Goal: Navigation & Orientation: Find specific page/section

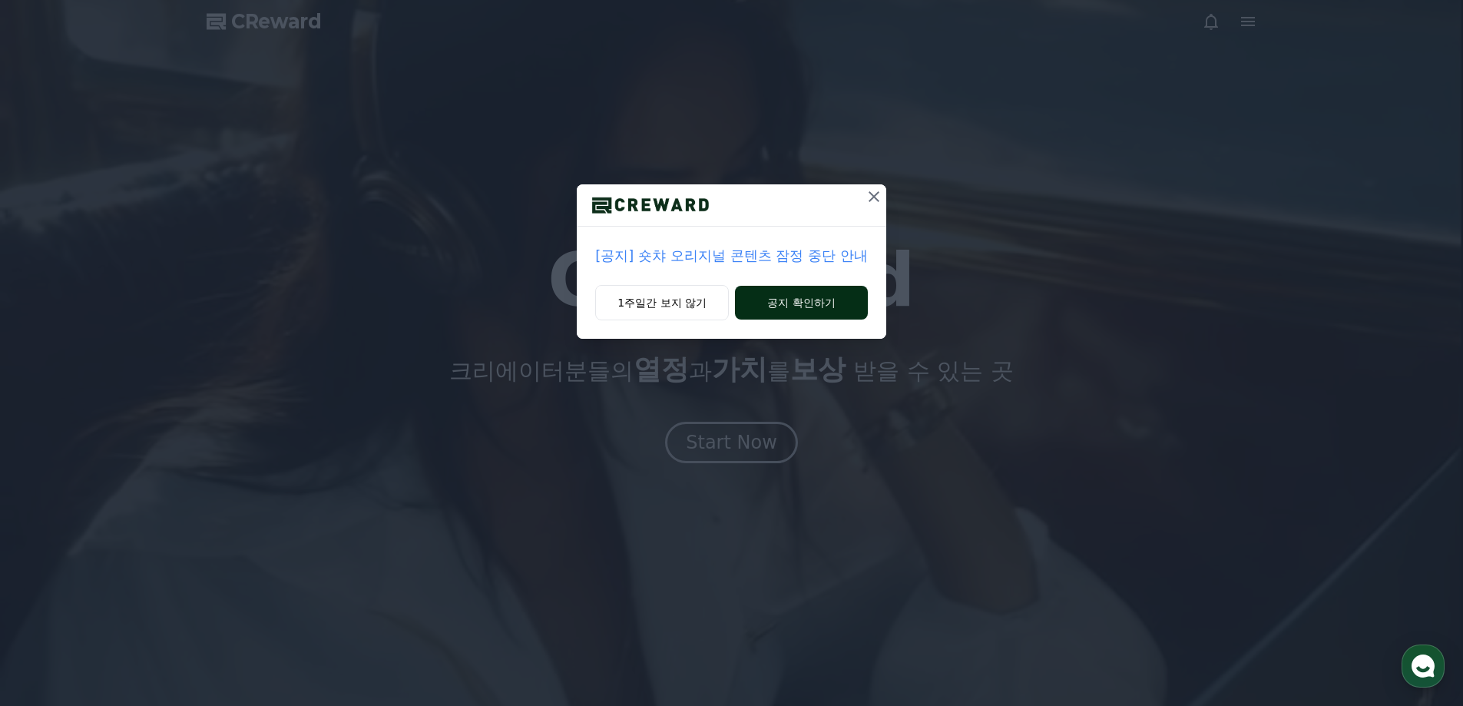
click at [758, 307] on button "공지 확인하기" at bounding box center [801, 303] width 133 height 34
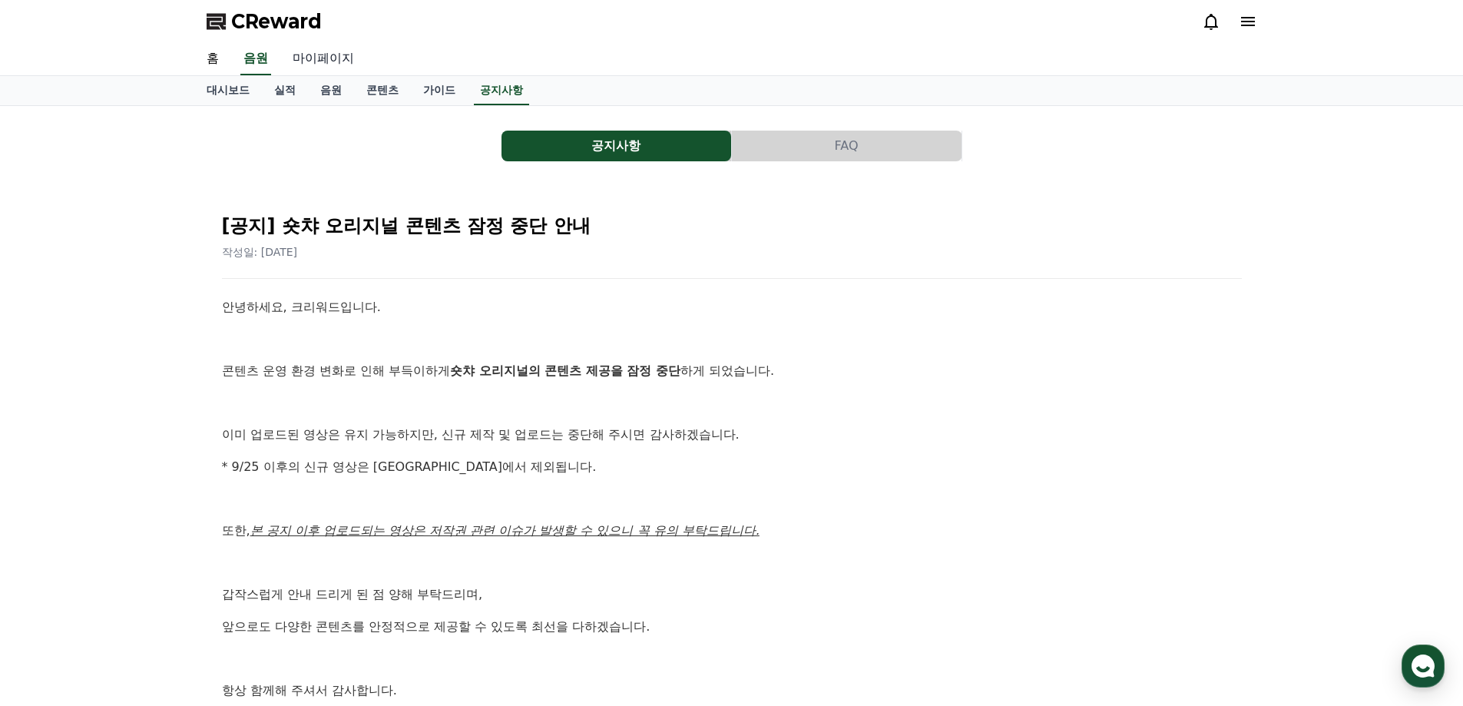
click at [327, 51] on link "마이페이지" at bounding box center [323, 59] width 86 height 32
select select "**********"
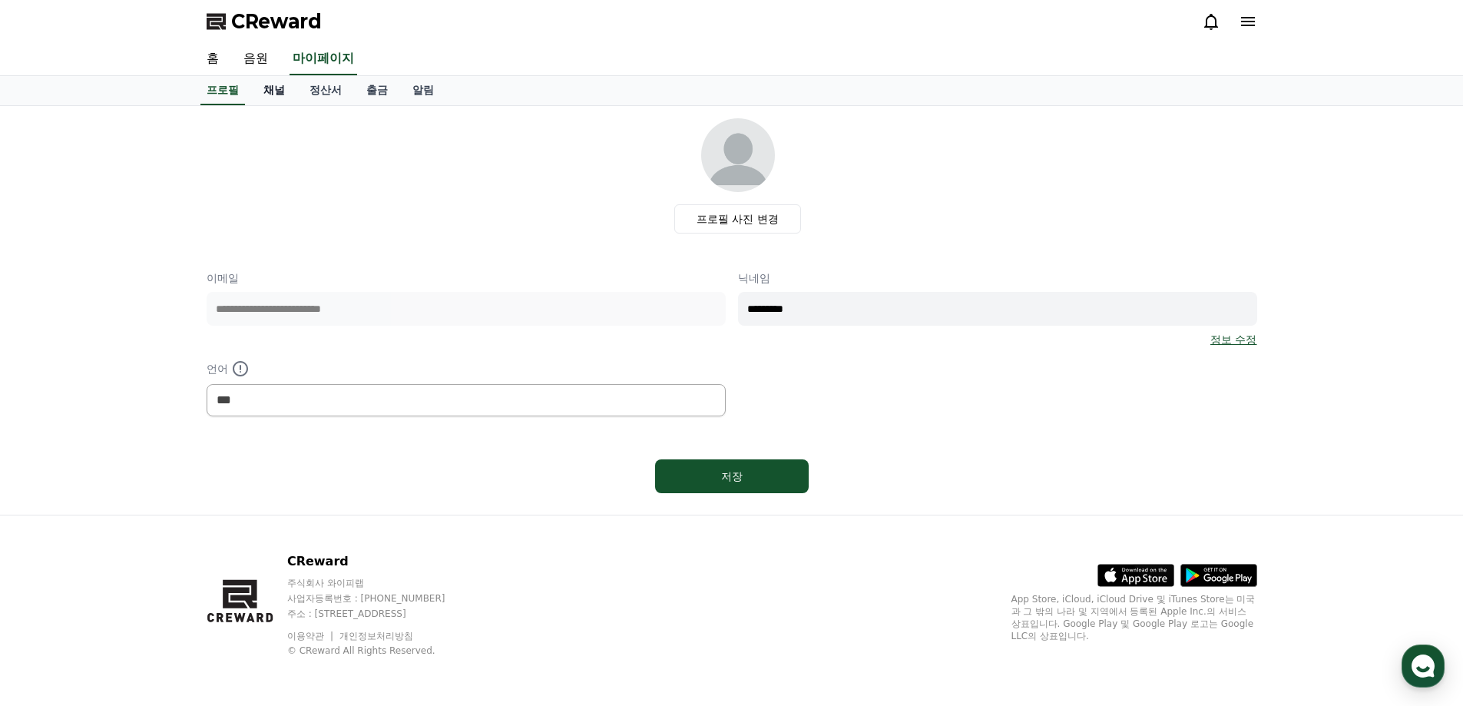
click at [280, 91] on link "채널" at bounding box center [274, 90] width 46 height 29
